Goal: Find specific page/section: Find specific page/section

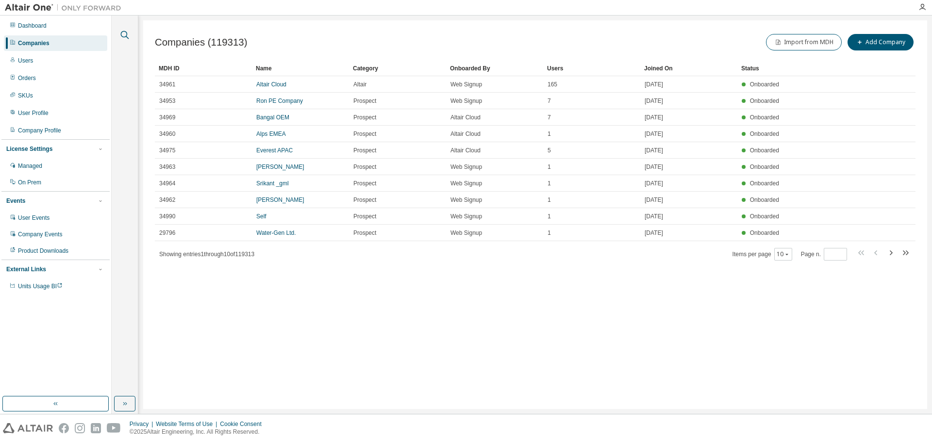
click at [125, 32] on icon "button" at bounding box center [125, 35] width 12 height 12
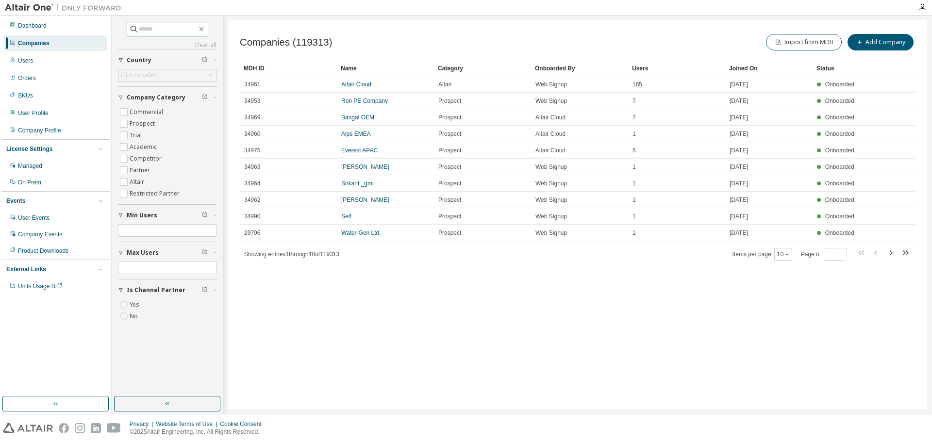
click at [175, 32] on input "text" at bounding box center [168, 29] width 58 height 10
paste input "*****"
type input "*****"
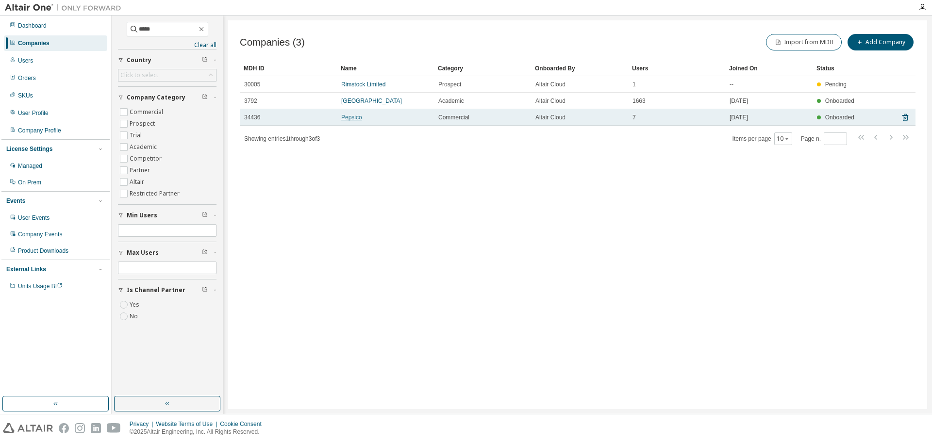
click at [348, 115] on link "Pepsico" at bounding box center [351, 117] width 21 height 7
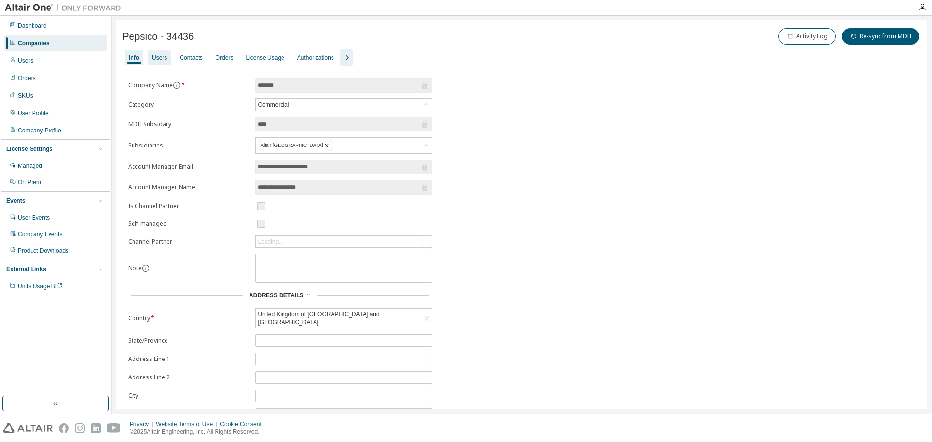
click at [166, 59] on div "Users" at bounding box center [159, 58] width 15 height 8
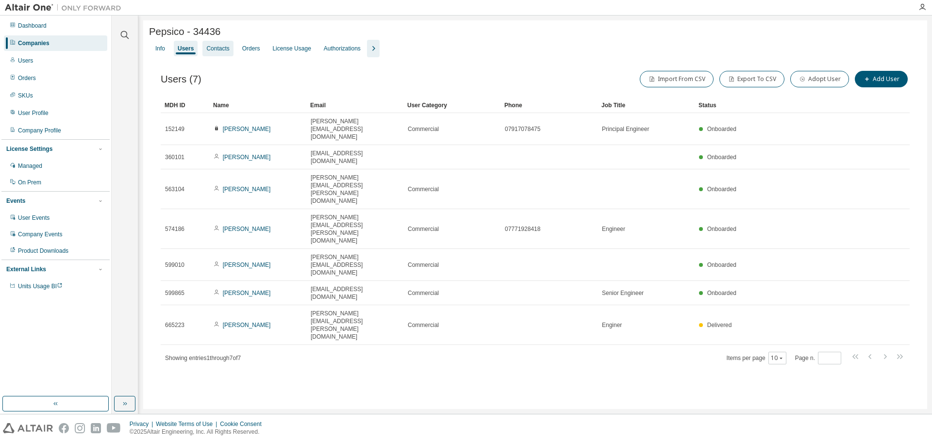
click at [214, 52] on div "Contacts" at bounding box center [217, 49] width 23 height 8
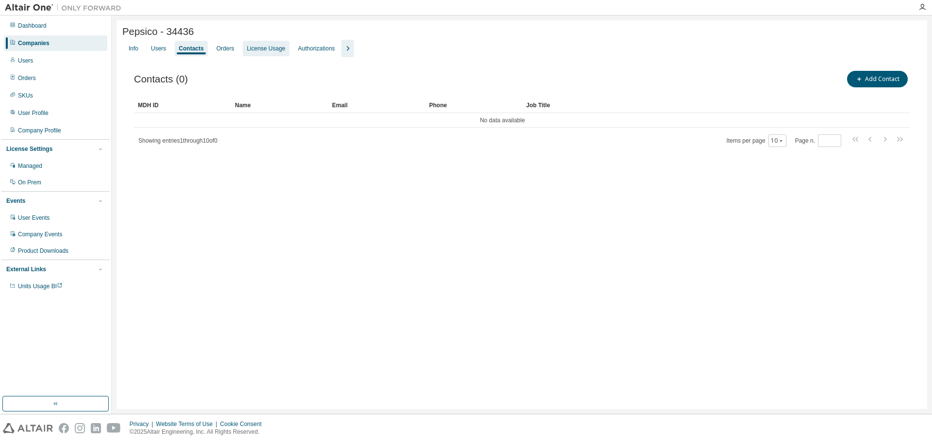
click at [254, 51] on div "License Usage" at bounding box center [265, 49] width 38 height 8
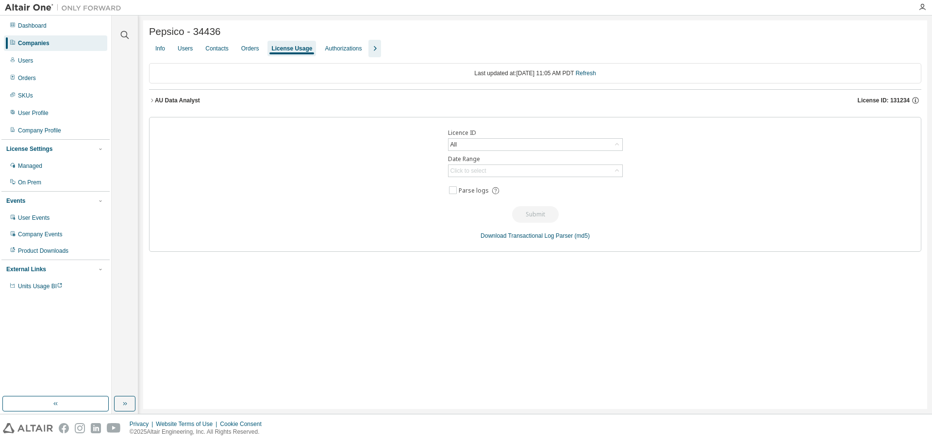
click at [873, 103] on span "License ID: 131234" at bounding box center [883, 101] width 52 height 8
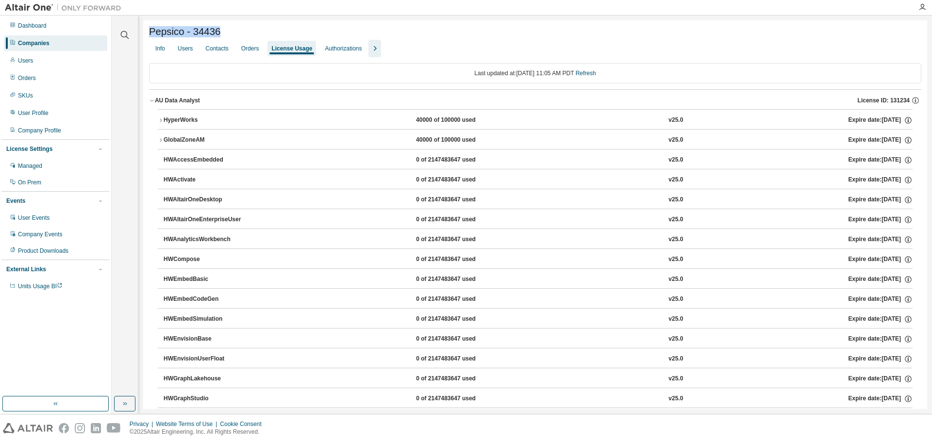
drag, startPoint x: 228, startPoint y: 34, endPoint x: 150, endPoint y: 34, distance: 77.6
click at [150, 34] on div "Pepsico - 34436" at bounding box center [535, 31] width 772 height 11
copy span "Pepsico - 34436"
